Goal: Task Accomplishment & Management: Manage account settings

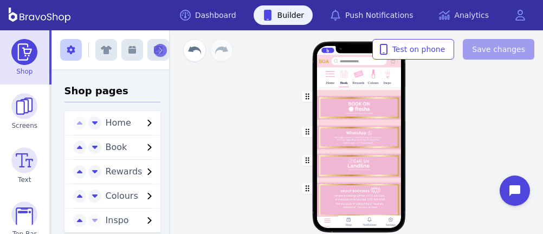
click at [339, 201] on div "button" at bounding box center [359, 200] width 85 height 40
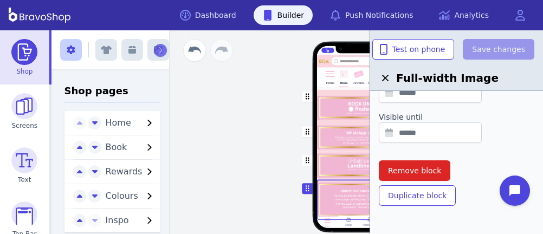
scroll to position [419, 0]
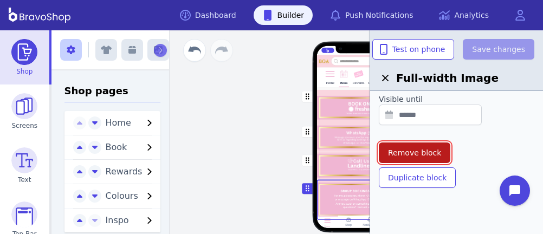
click at [424, 147] on span "Remove block" at bounding box center [414, 152] width 53 height 11
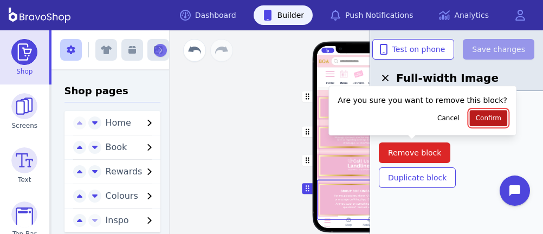
click at [479, 112] on button "Confirm" at bounding box center [488, 118] width 37 height 16
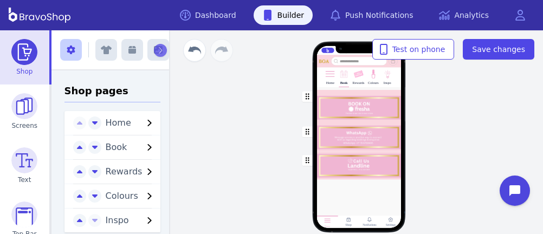
click at [346, 106] on div "button" at bounding box center [359, 105] width 85 height 35
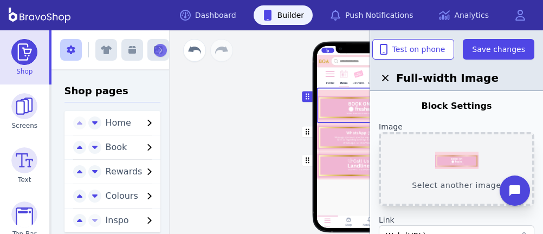
click at [460, 153] on button "Select another image" at bounding box center [457, 169] width 156 height 74
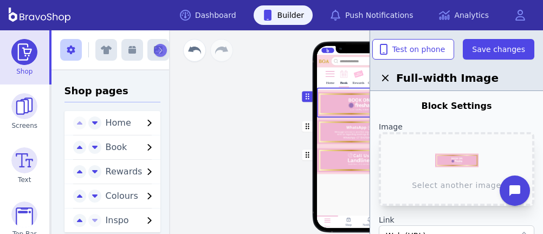
click at [344, 123] on div "button" at bounding box center [359, 132] width 85 height 29
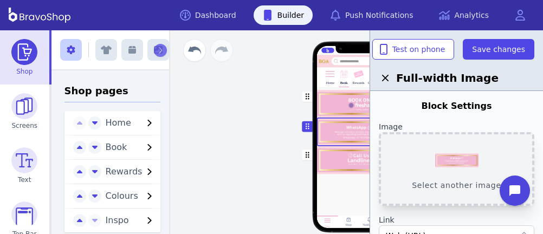
click at [452, 156] on button "Select another image" at bounding box center [457, 169] width 156 height 74
click at [350, 159] on div "button" at bounding box center [359, 159] width 85 height 28
click at [456, 163] on button "Select another image" at bounding box center [457, 169] width 156 height 74
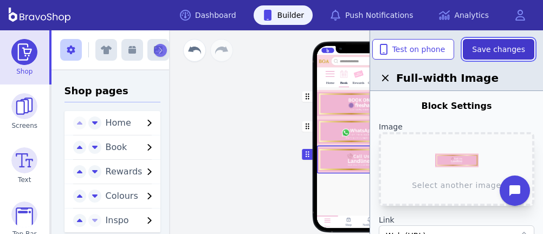
click at [489, 49] on span "Save changes" at bounding box center [498, 49] width 53 height 11
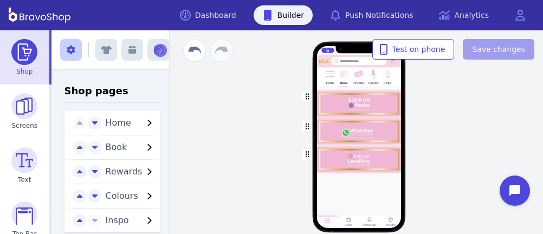
click at [355, 194] on div at bounding box center [359, 187] width 85 height 29
click at [342, 106] on div "button" at bounding box center [359, 103] width 85 height 30
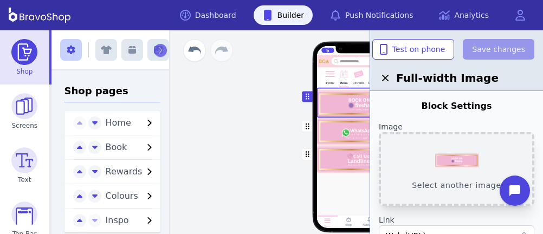
click at [455, 168] on button "Select another image" at bounding box center [457, 169] width 156 height 74
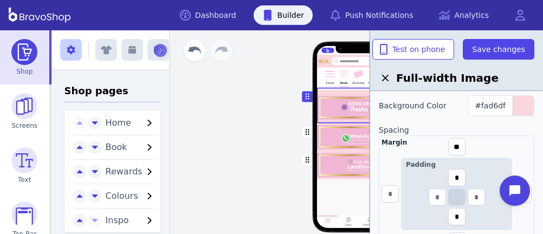
scroll to position [211, 0]
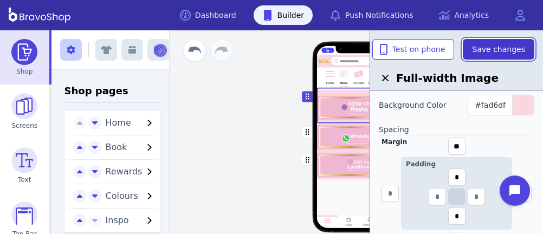
click at [491, 52] on span "Save changes" at bounding box center [498, 49] width 53 height 11
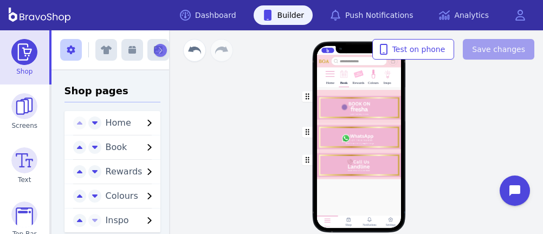
click at [379, 138] on div "button" at bounding box center [359, 137] width 85 height 28
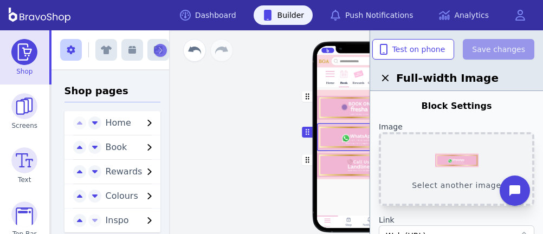
click at [448, 164] on button "Select another image" at bounding box center [457, 169] width 156 height 74
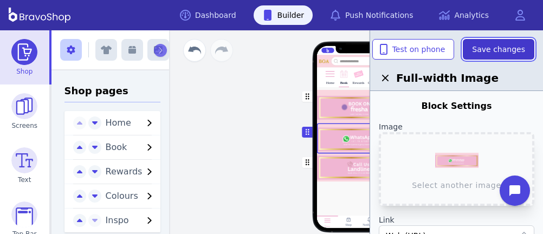
click at [506, 50] on span "Save changes" at bounding box center [498, 49] width 53 height 11
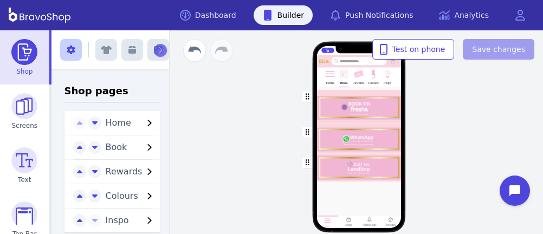
click at [378, 166] on div "button" at bounding box center [359, 167] width 85 height 28
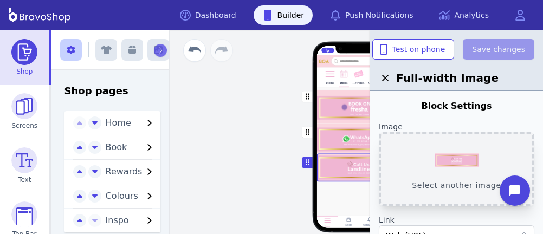
click at [453, 158] on button "Select another image" at bounding box center [457, 169] width 156 height 74
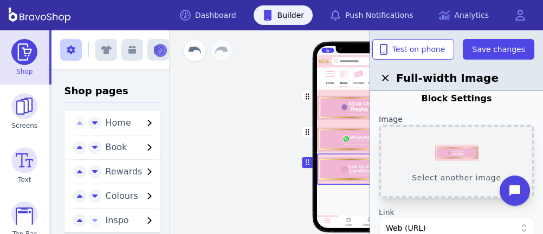
scroll to position [10, 0]
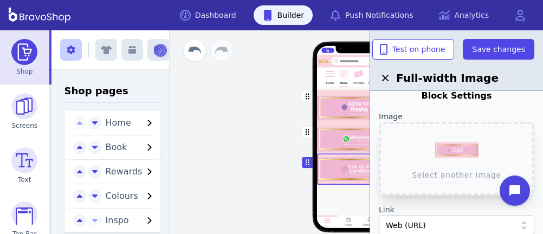
click at [343, 196] on div at bounding box center [359, 199] width 85 height 29
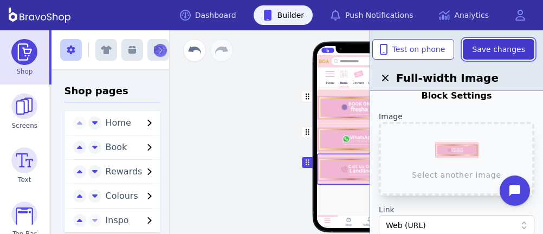
click at [521, 41] on button "Save changes" at bounding box center [499, 49] width 72 height 21
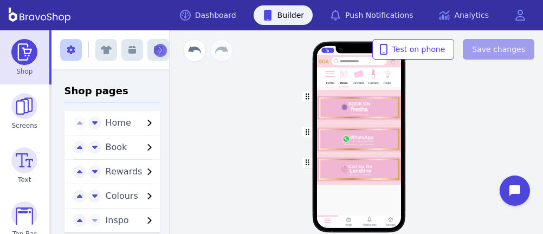
click at [382, 174] on div "button" at bounding box center [359, 168] width 85 height 31
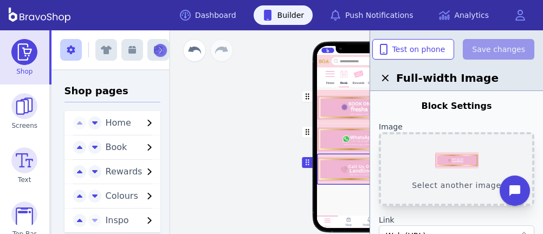
scroll to position [444, 0]
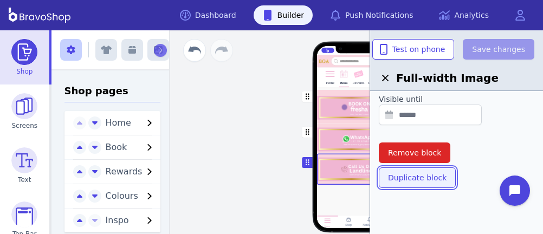
click at [410, 170] on button "Duplicate block" at bounding box center [417, 178] width 77 height 21
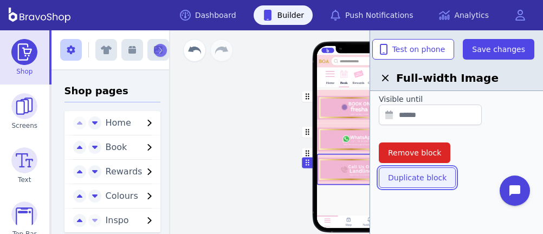
click at [417, 179] on span "Duplicate block" at bounding box center [417, 177] width 59 height 11
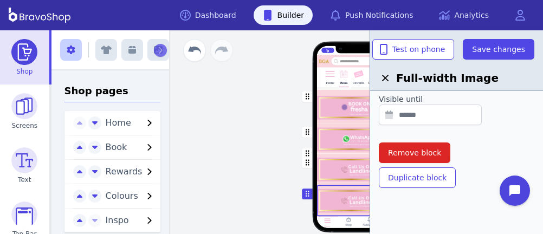
click at [327, 161] on div "button" at bounding box center [359, 169] width 85 height 31
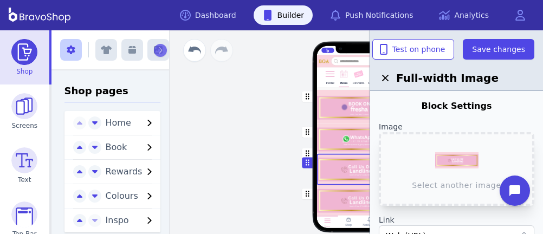
click at [330, 201] on div "button" at bounding box center [359, 200] width 85 height 31
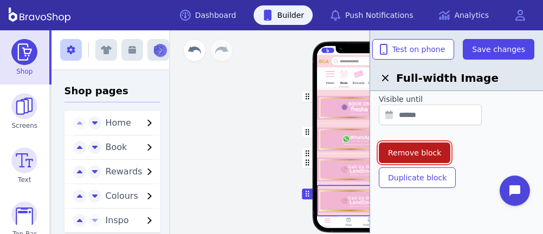
click at [427, 147] on span "Remove block" at bounding box center [414, 152] width 53 height 11
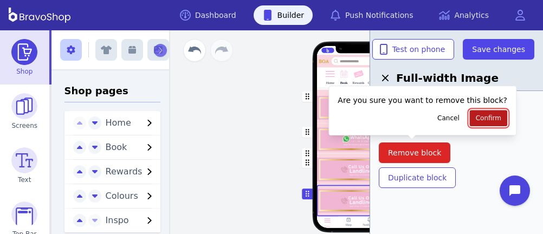
click at [476, 114] on span "Confirm" at bounding box center [488, 118] width 25 height 9
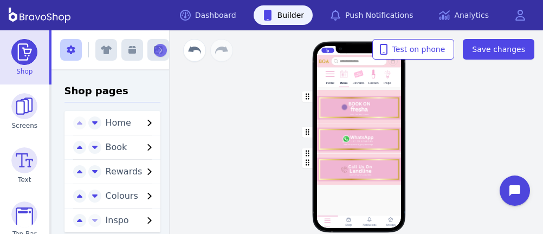
click at [351, 165] on div "button" at bounding box center [359, 169] width 85 height 31
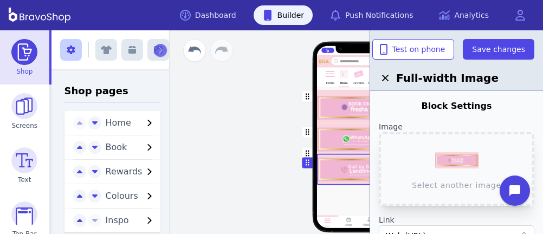
drag, startPoint x: 351, startPoint y: 165, endPoint x: 348, endPoint y: 176, distance: 10.8
click at [348, 176] on div "button" at bounding box center [359, 169] width 85 height 31
click at [306, 152] on icon "button" at bounding box center [308, 153] width 4 height 7
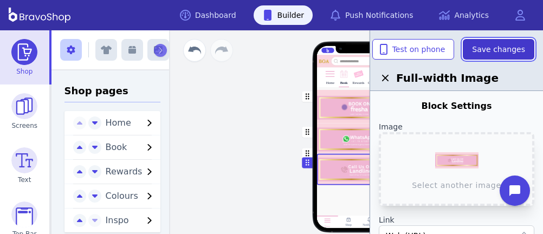
click at [490, 50] on span "Save changes" at bounding box center [498, 49] width 53 height 11
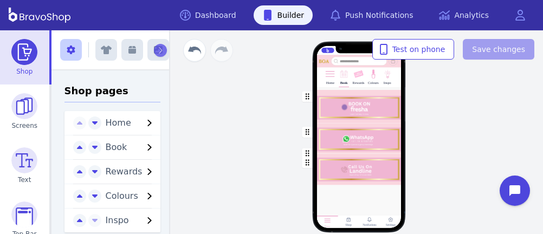
click at [333, 169] on div "button" at bounding box center [359, 169] width 85 height 31
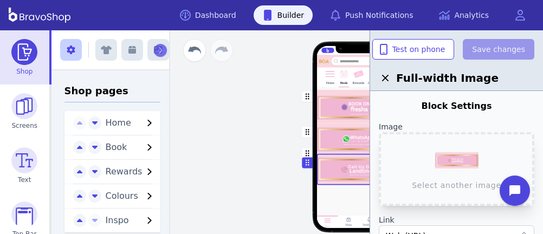
click at [228, 156] on div "Home Book Rewards Colours Inspo Drag a block here to get started Home Shop Noti…" at bounding box center [359, 132] width 369 height 204
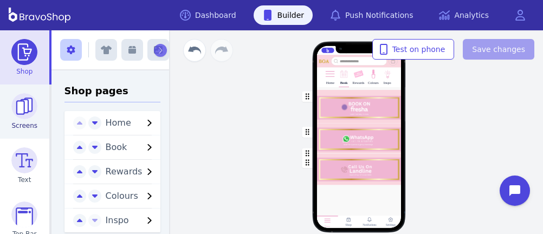
click at [16, 113] on img at bounding box center [24, 106] width 26 height 26
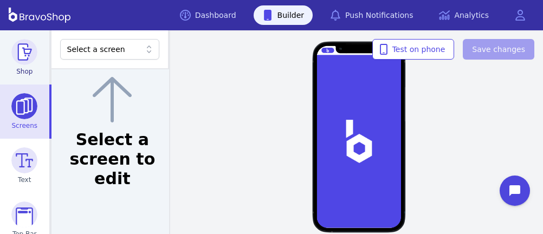
click at [24, 49] on img at bounding box center [24, 52] width 26 height 26
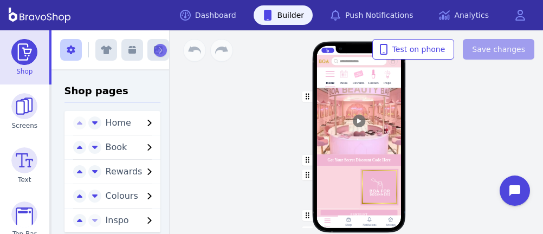
click at [339, 76] on img at bounding box center [344, 74] width 10 height 10
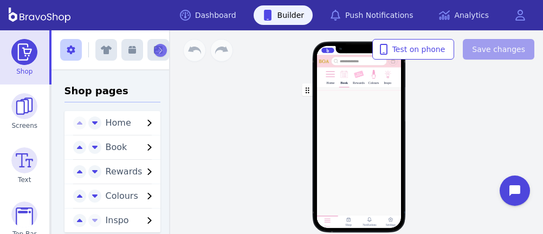
click at [339, 76] on img at bounding box center [344, 74] width 10 height 10
click at [437, 92] on div "Home Book Rewards Colours Inspo Drag a block here to get started Home Shop Noti…" at bounding box center [358, 141] width 203 height 130
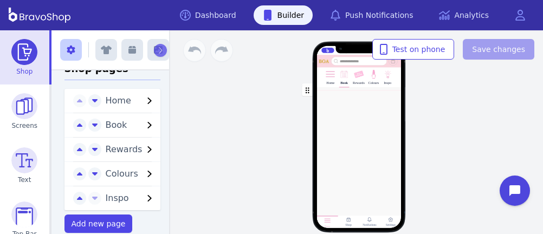
scroll to position [23, 0]
click at [370, 79] on img at bounding box center [374, 74] width 10 height 10
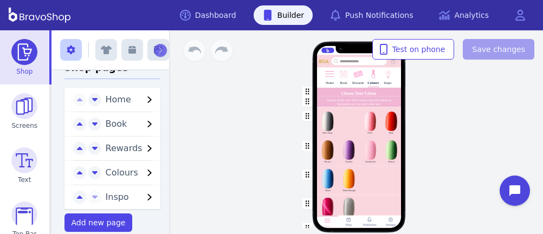
click at [341, 81] on div "Book" at bounding box center [343, 83] width 7 height 4
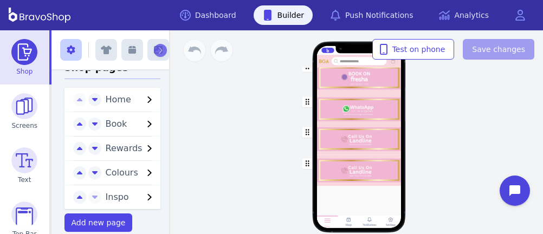
scroll to position [77, 0]
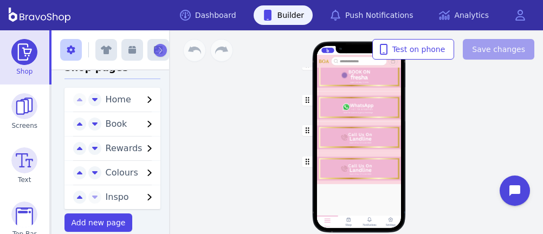
click at [340, 175] on div "button" at bounding box center [359, 168] width 85 height 31
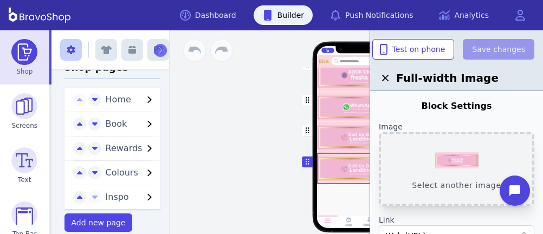
click at [459, 158] on button "Select another image" at bounding box center [457, 169] width 156 height 74
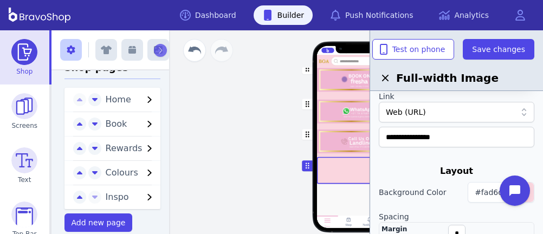
scroll to position [97, 0]
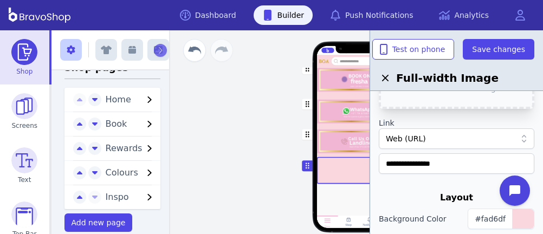
click at [484, 138] on div "Web (URL)" at bounding box center [451, 138] width 130 height 11
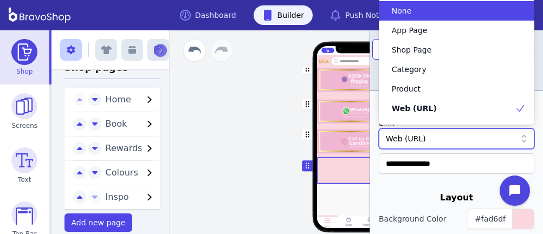
click at [450, 14] on div "None" at bounding box center [450, 10] width 130 height 11
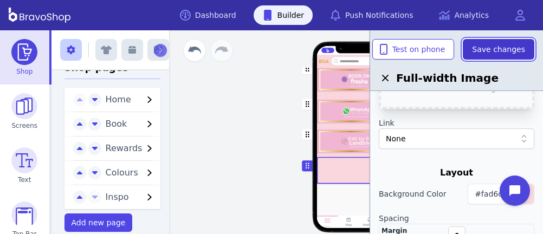
click at [494, 54] on span "Save changes" at bounding box center [498, 49] width 53 height 11
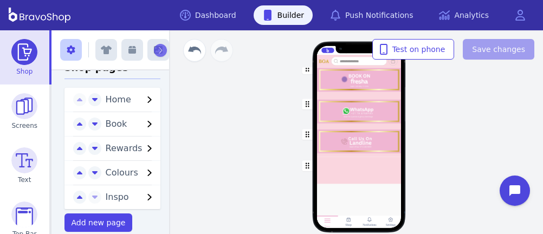
click at [378, 81] on div "button" at bounding box center [359, 78] width 85 height 36
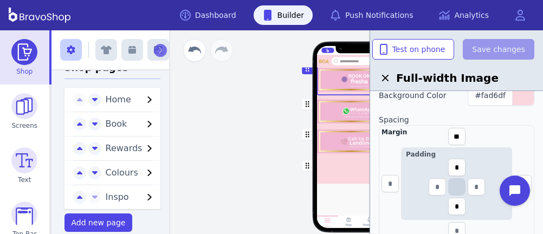
scroll to position [218, 0]
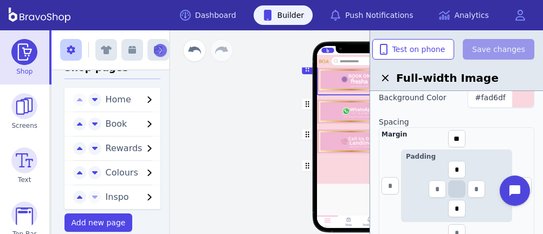
click at [433, 127] on div "Margin ** Padding * *" at bounding box center [457, 185] width 156 height 117
click at [458, 207] on input "*" at bounding box center [456, 208] width 17 height 17
drag, startPoint x: 458, startPoint y: 207, endPoint x: 452, endPoint y: 207, distance: 6.0
click at [452, 207] on input "*" at bounding box center [456, 208] width 17 height 17
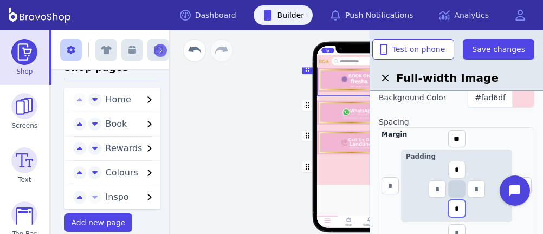
type input "*"
click at [357, 109] on div "button" at bounding box center [359, 111] width 85 height 30
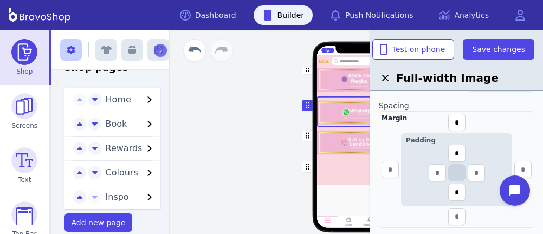
scroll to position [234, 0]
click at [462, 123] on input "*" at bounding box center [456, 122] width 17 height 17
drag, startPoint x: 462, startPoint y: 123, endPoint x: 450, endPoint y: 122, distance: 12.5
click at [450, 122] on input "*" at bounding box center [456, 122] width 17 height 17
type input "*"
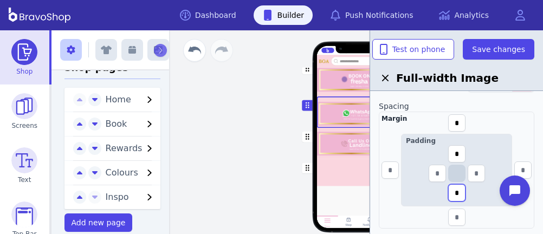
drag, startPoint x: 460, startPoint y: 192, endPoint x: 448, endPoint y: 190, distance: 12.1
click at [448, 190] on input "*" at bounding box center [456, 192] width 17 height 17
type input "*"
click at [460, 212] on input "text" at bounding box center [456, 217] width 17 height 17
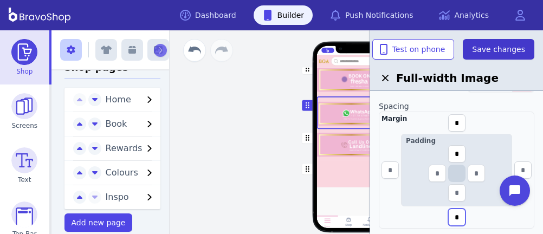
type input "*"
click at [507, 45] on span "Save changes" at bounding box center [498, 49] width 53 height 11
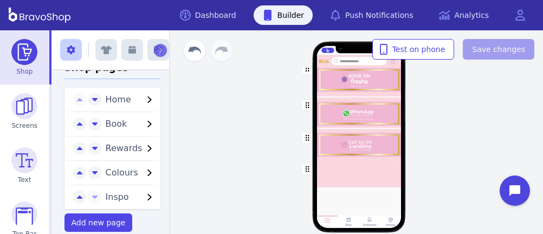
click at [389, 93] on div "button" at bounding box center [359, 78] width 85 height 37
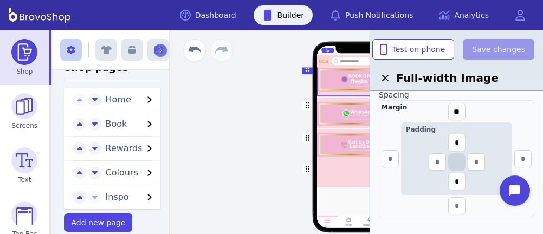
scroll to position [244, 0]
drag, startPoint x: 462, startPoint y: 182, endPoint x: 451, endPoint y: 179, distance: 11.2
click at [451, 179] on input "*" at bounding box center [456, 183] width 17 height 17
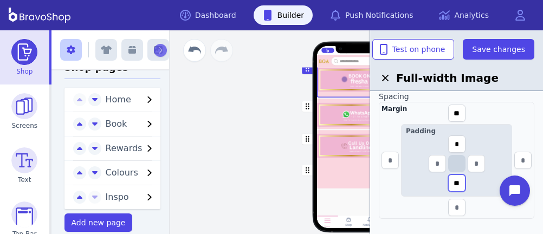
type input "**"
click at [336, 110] on div "button" at bounding box center [359, 114] width 85 height 33
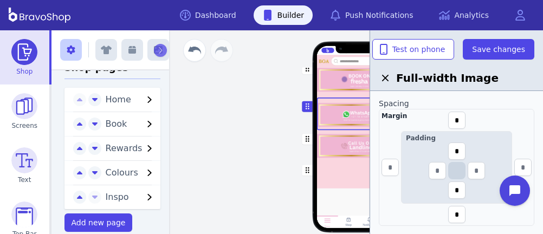
scroll to position [239, 0]
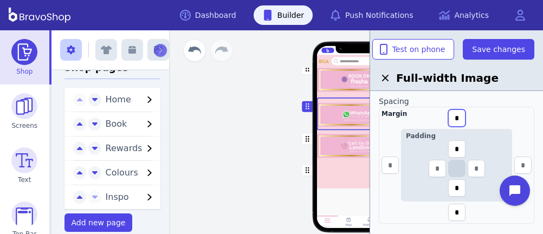
drag, startPoint x: 462, startPoint y: 116, endPoint x: 449, endPoint y: 113, distance: 12.8
click at [449, 113] on input "*" at bounding box center [456, 117] width 17 height 17
type input "*"
drag, startPoint x: 456, startPoint y: 149, endPoint x: 450, endPoint y: 147, distance: 6.7
click at [450, 147] on input "*" at bounding box center [456, 148] width 17 height 17
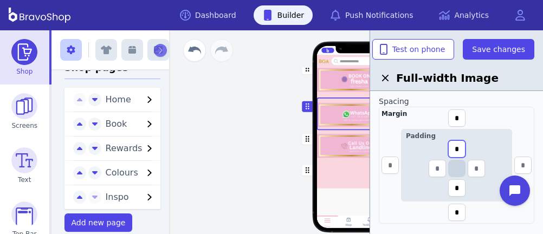
type input "*"
click at [460, 209] on input "*" at bounding box center [456, 212] width 17 height 17
click at [461, 186] on input "*" at bounding box center [456, 187] width 17 height 17
drag, startPoint x: 461, startPoint y: 186, endPoint x: 451, endPoint y: 186, distance: 10.3
click at [451, 186] on input "*" at bounding box center [456, 187] width 17 height 17
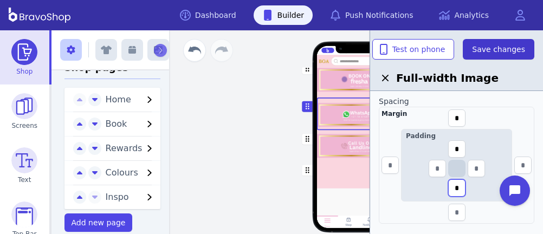
type input "*"
click at [525, 51] on button "Save changes" at bounding box center [499, 49] width 72 height 21
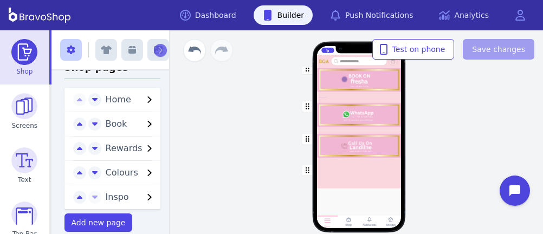
click at [361, 81] on div "button" at bounding box center [359, 79] width 85 height 38
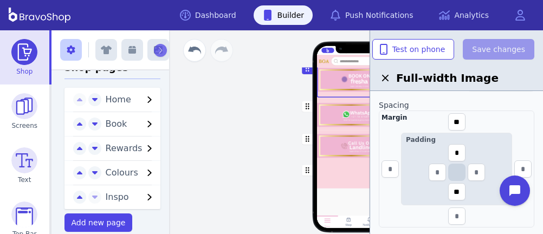
scroll to position [237, 0]
drag, startPoint x: 461, startPoint y: 188, endPoint x: 448, endPoint y: 186, distance: 13.2
click at [448, 186] on input "**" at bounding box center [456, 190] width 17 height 17
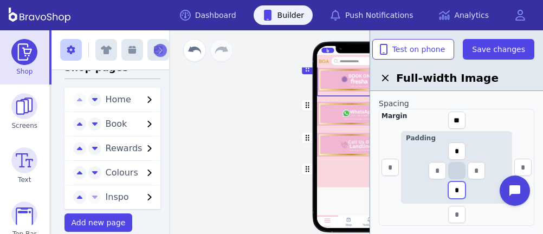
drag, startPoint x: 460, startPoint y: 189, endPoint x: 453, endPoint y: 189, distance: 6.5
click at [453, 189] on input "*" at bounding box center [456, 190] width 17 height 17
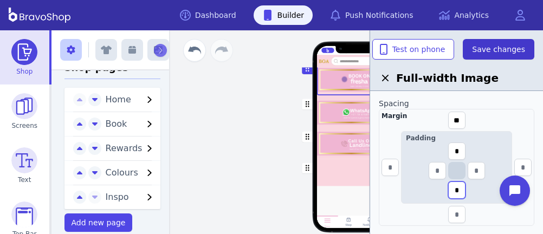
type input "*"
click at [495, 56] on button "Save changes" at bounding box center [499, 49] width 72 height 21
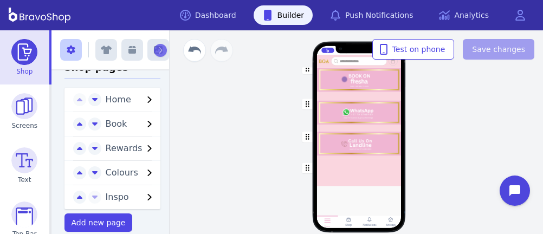
click at [373, 114] on div "button" at bounding box center [359, 111] width 85 height 33
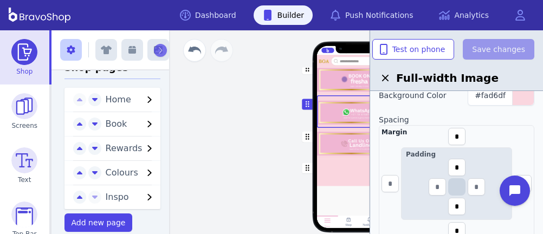
click at [474, 136] on div "Margin * Padding * * *" at bounding box center [457, 183] width 156 height 117
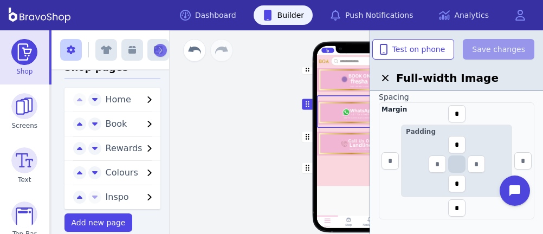
scroll to position [246, 0]
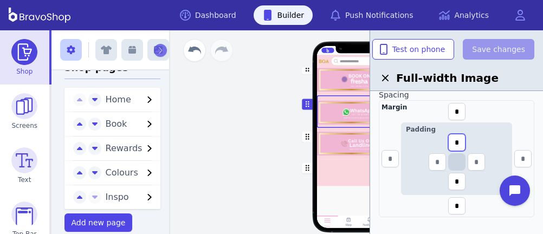
drag, startPoint x: 460, startPoint y: 140, endPoint x: 452, endPoint y: 139, distance: 7.6
click at [452, 139] on input "*" at bounding box center [456, 142] width 17 height 17
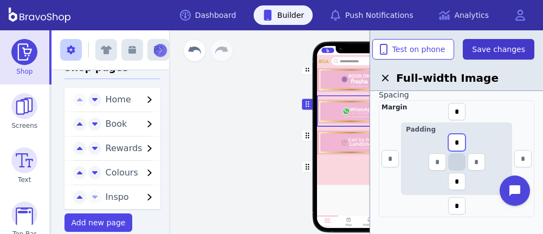
type input "*"
click at [496, 41] on button "Save changes" at bounding box center [499, 49] width 72 height 21
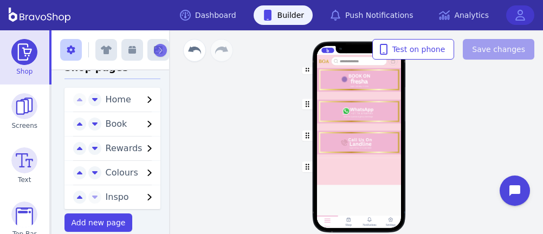
click at [521, 16] on icon at bounding box center [521, 15] width 10 height 11
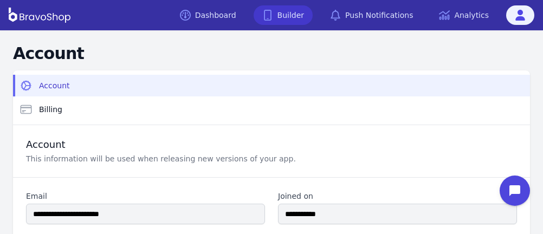
click at [282, 8] on link "Builder" at bounding box center [284, 15] width 60 height 20
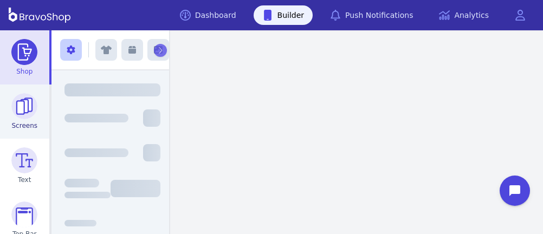
scroll to position [175, 0]
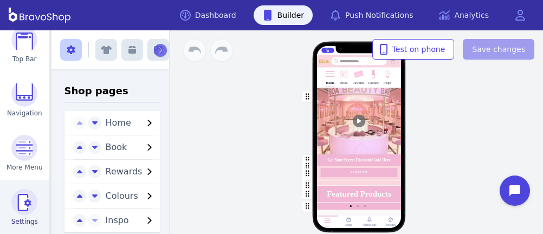
click at [20, 203] on img at bounding box center [24, 202] width 26 height 26
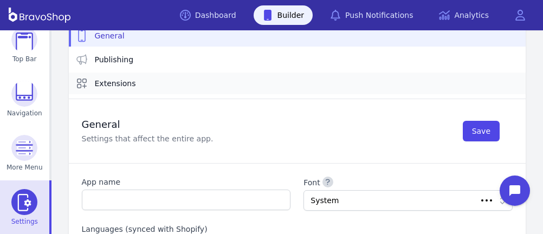
type input "**********"
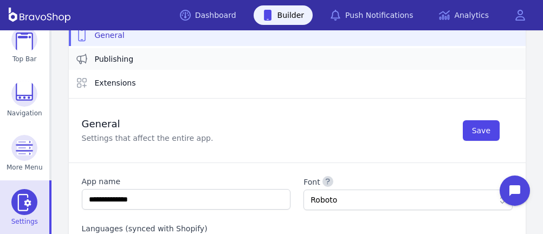
click at [159, 59] on link "Publishing" at bounding box center [297, 59] width 457 height 22
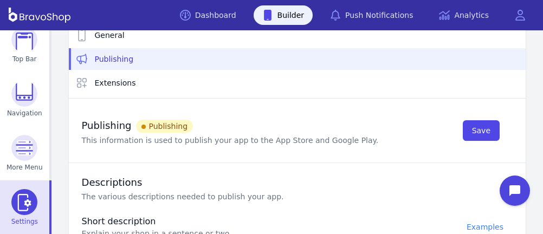
type textarea "**********"
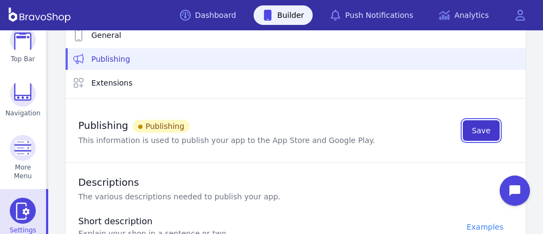
click at [485, 128] on span "Save" at bounding box center [481, 130] width 18 height 11
